Goal: Information Seeking & Learning: Understand process/instructions

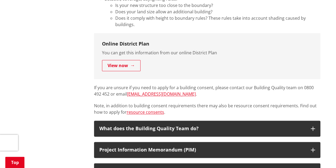
scroll to position [372, 0]
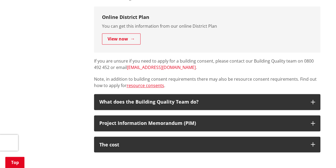
click at [140, 65] on link "[EMAIL_ADDRESS][DOMAIN_NAME]" at bounding box center [161, 67] width 69 height 6
click at [254, 37] on div "Online District Plan You can get this information from our online District Plan…" at bounding box center [207, 29] width 226 height 46
drag, startPoint x: 119, startPoint y: 67, endPoint x: 158, endPoint y: 65, distance: 38.8
click at [158, 65] on p "If you are unsure if you need to apply for a building consent, please contact o…" at bounding box center [207, 64] width 226 height 13
copy p "[EMAIL_ADDRESS][DOMAIN_NAME]"
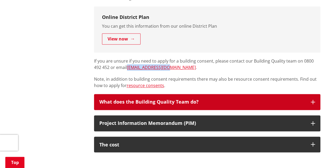
click at [175, 106] on button "What does the Building Quality Team do?" at bounding box center [207, 102] width 226 height 16
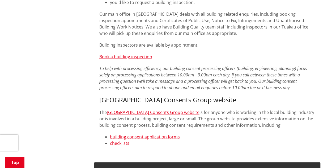
scroll to position [664, 0]
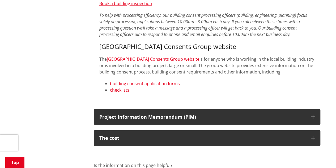
click at [166, 80] on link "building consent application forms" at bounding box center [145, 83] width 70 height 6
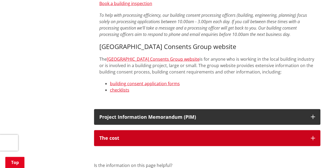
click at [310, 132] on button "The cost" at bounding box center [207, 138] width 226 height 16
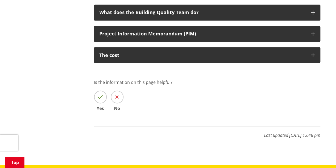
scroll to position [451, 0]
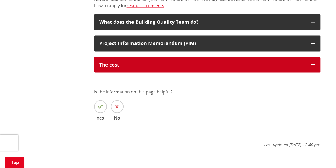
click at [133, 62] on div "The cost" at bounding box center [202, 64] width 206 height 5
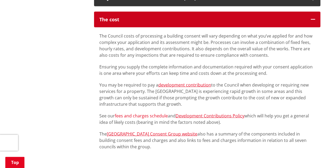
scroll to position [504, 0]
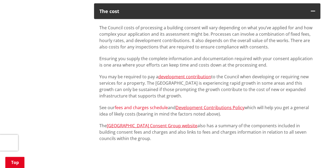
click at [152, 108] on link "fees and charges schedule" at bounding box center [141, 107] width 53 height 6
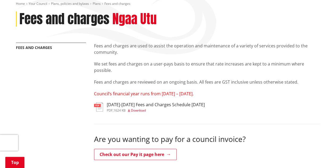
scroll to position [80, 0]
click at [112, 107] on h3 "[DATE]-[DATE] Fees and Charges Schedule [DATE]" at bounding box center [156, 104] width 98 height 5
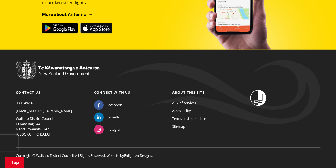
scroll to position [345, 0]
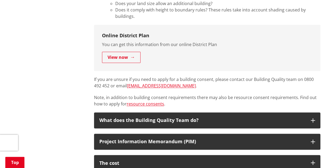
scroll to position [345, 0]
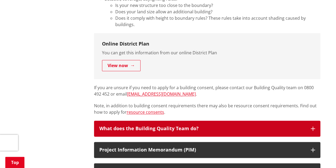
click at [171, 128] on div "What does the Building Quality Team do?" at bounding box center [202, 128] width 206 height 5
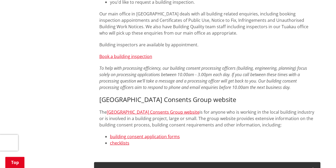
scroll to position [664, 0]
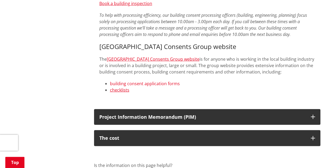
click at [177, 80] on link "building consent application forms" at bounding box center [145, 83] width 70 height 6
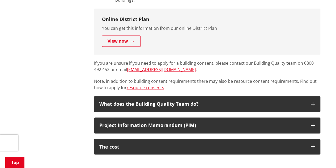
scroll to position [372, 0]
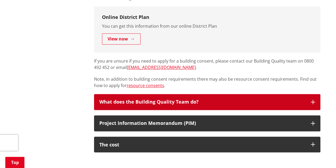
click at [182, 103] on div "What does the Building Quality Team do?" at bounding box center [202, 101] width 206 height 5
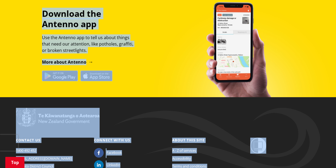
scroll to position [967, 0]
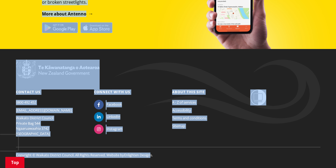
drag, startPoint x: 96, startPoint y: 100, endPoint x: 153, endPoint y: 164, distance: 85.4
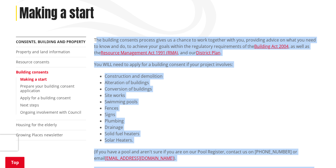
scroll to position [64, 0]
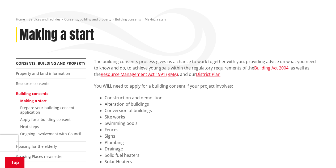
click at [131, 39] on div "Making a start" at bounding box center [168, 34] width 304 height 15
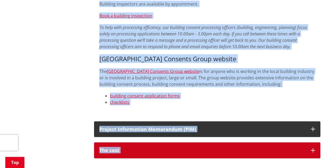
scroll to position [655, 0]
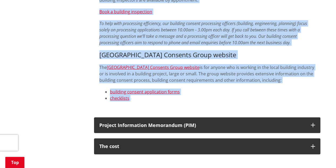
drag, startPoint x: 94, startPoint y: 60, endPoint x: 229, endPoint y: 106, distance: 142.6
copy div "Lor ipsumdol sitametc adipisc elits do e tempor in utla etdolore magn ali, enim…"
